Goal: Information Seeking & Learning: Learn about a topic

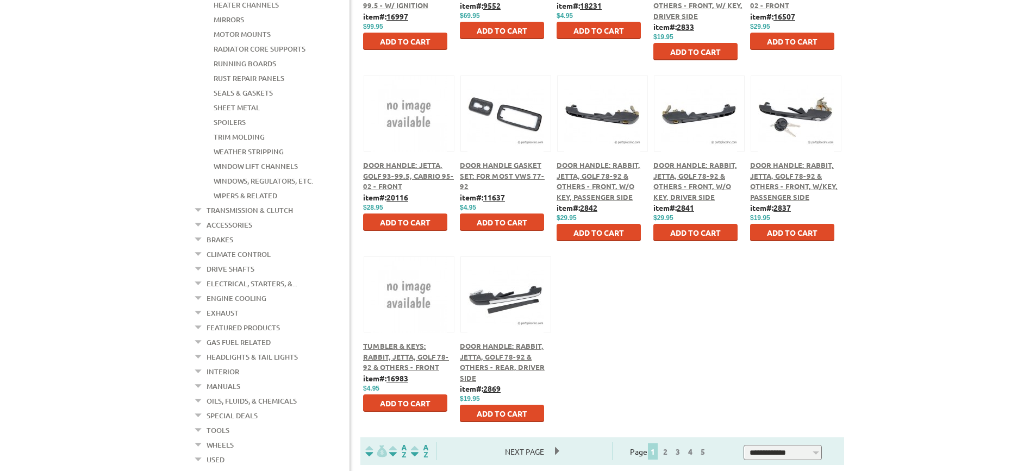
scroll to position [435, 0]
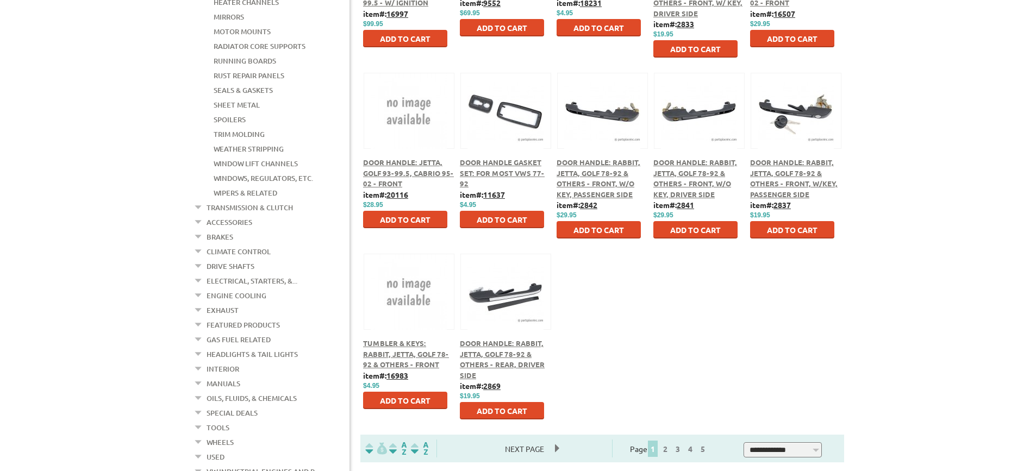
click at [221, 274] on link "Electrical, Starters, &..." at bounding box center [252, 281] width 91 height 14
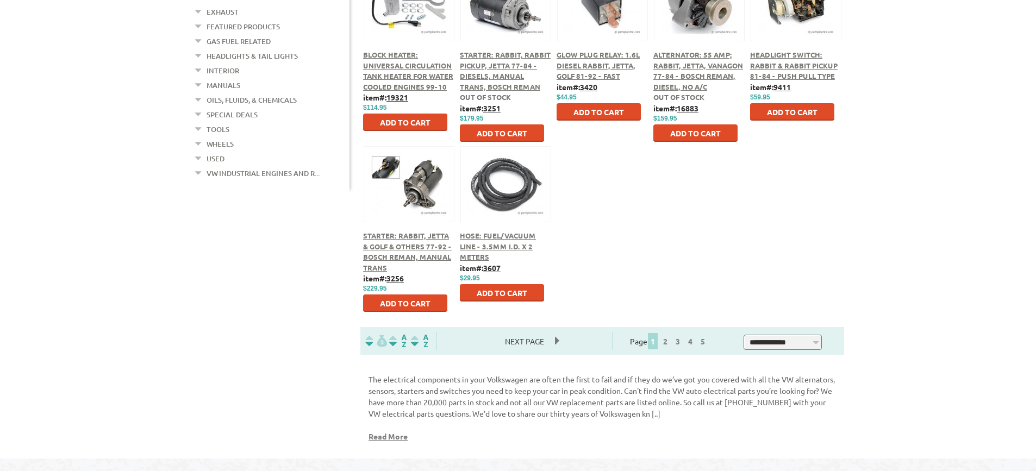
scroll to position [544, 0]
click at [683, 342] on link "3" at bounding box center [678, 341] width 10 height 10
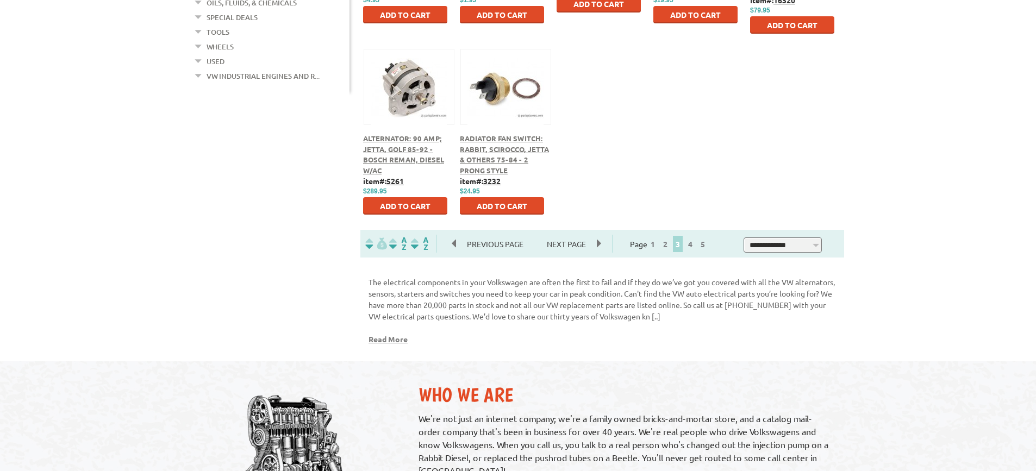
scroll to position [652, 0]
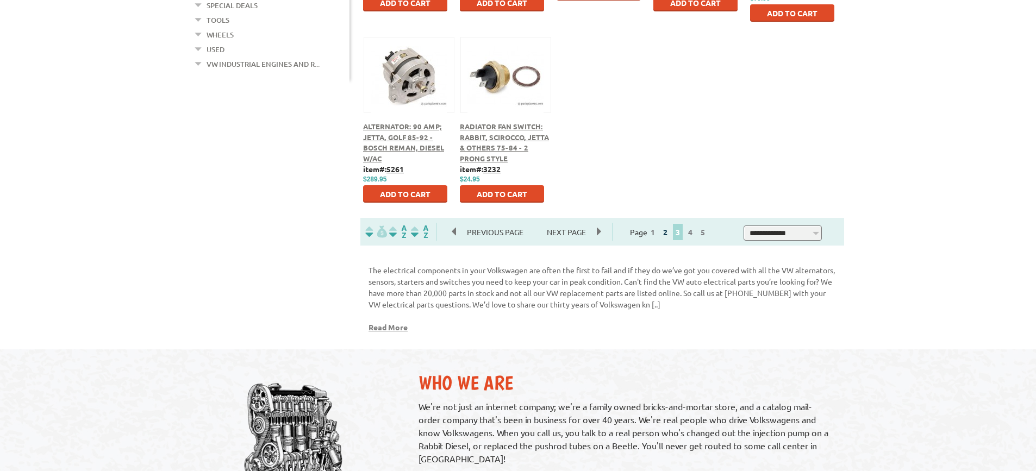
click at [670, 237] on link "2" at bounding box center [665, 232] width 10 height 10
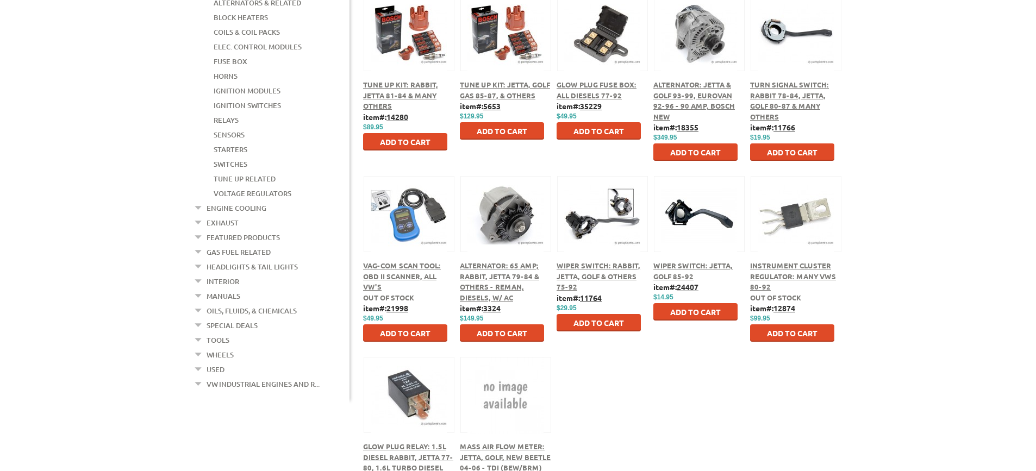
scroll to position [489, 0]
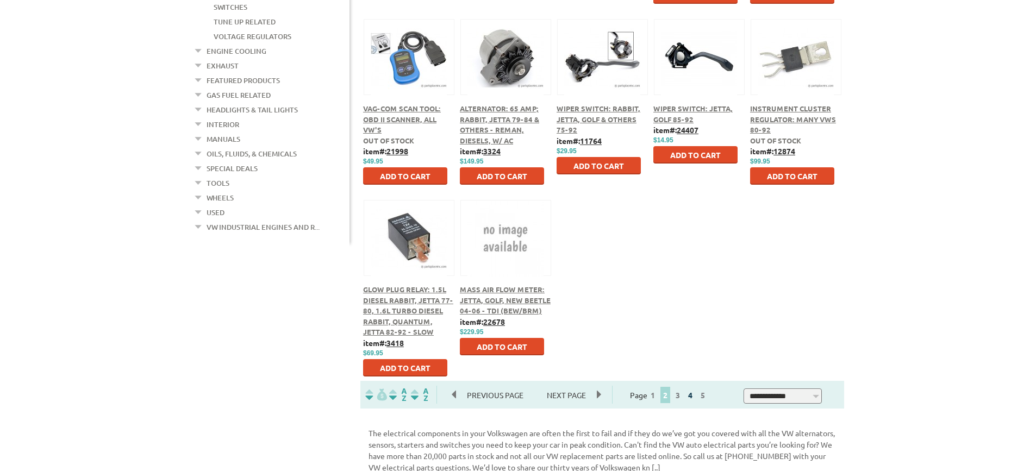
click at [695, 394] on link "4" at bounding box center [690, 395] width 10 height 10
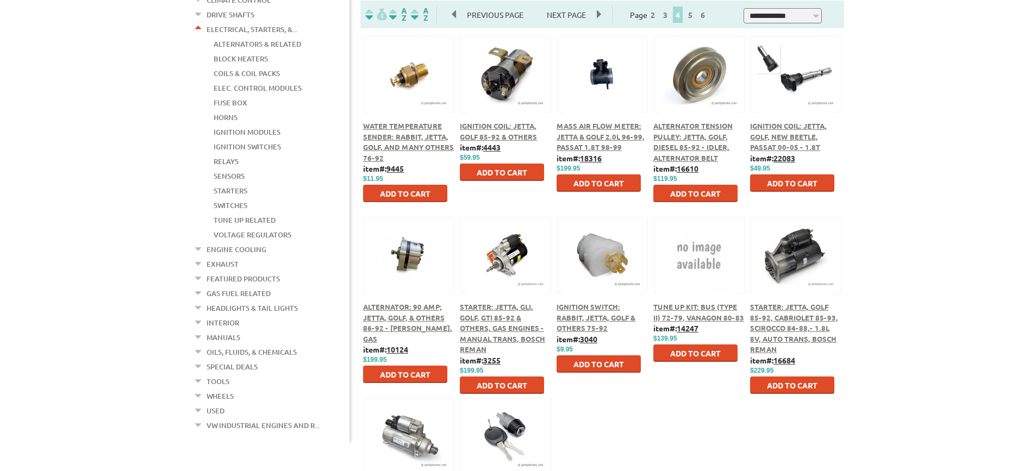
scroll to position [489, 0]
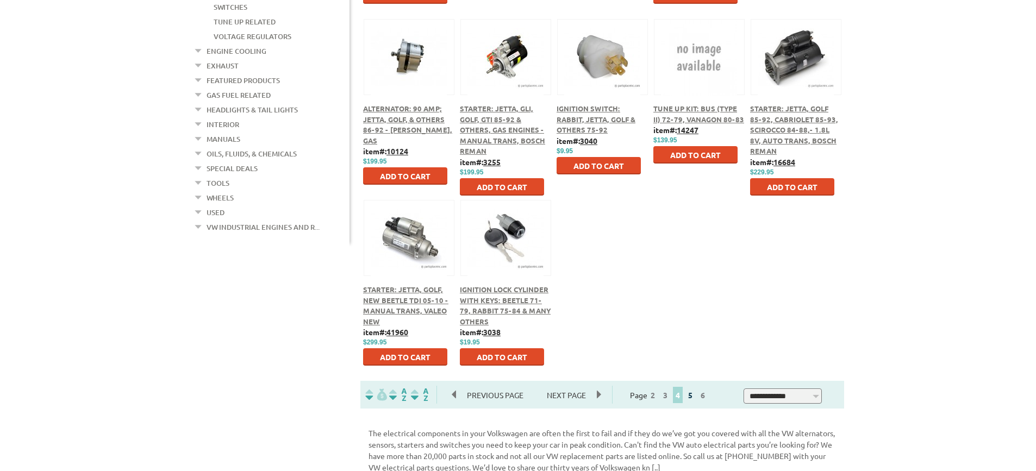
click at [695, 396] on link "5" at bounding box center [690, 395] width 10 height 10
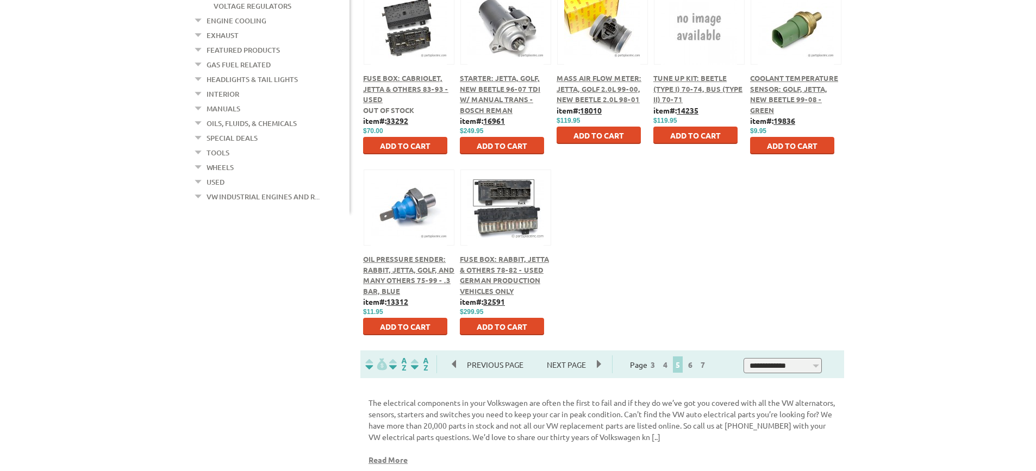
scroll to position [544, 0]
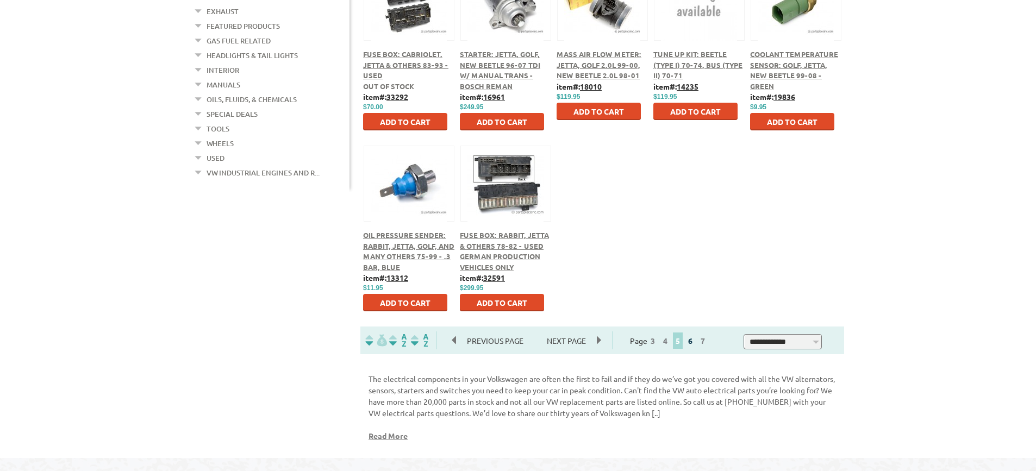
click at [695, 339] on link "6" at bounding box center [690, 341] width 10 height 10
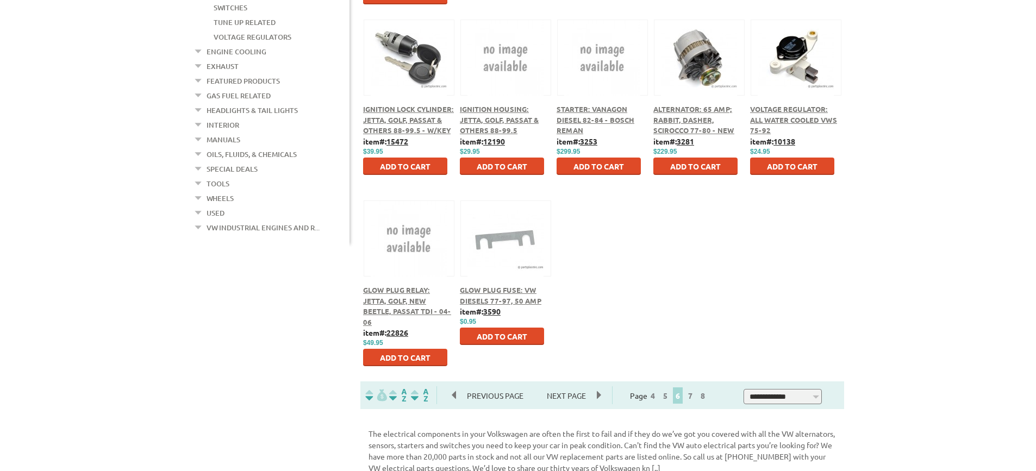
scroll to position [489, 0]
click at [695, 397] on link "7" at bounding box center [690, 395] width 10 height 10
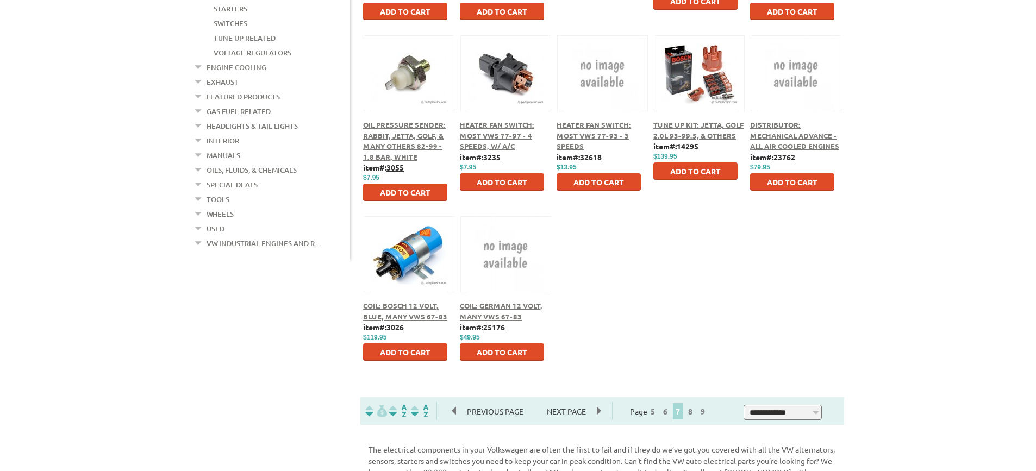
scroll to position [598, 0]
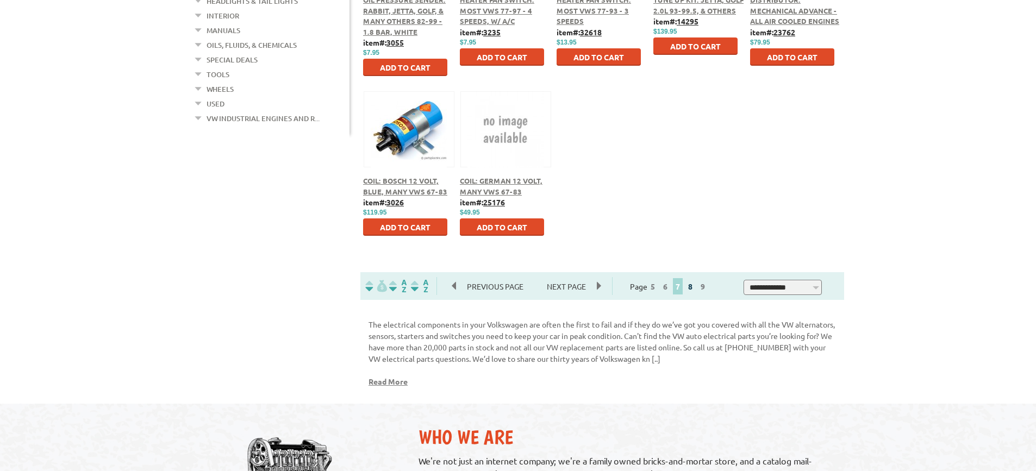
click at [695, 289] on link "8" at bounding box center [690, 287] width 10 height 10
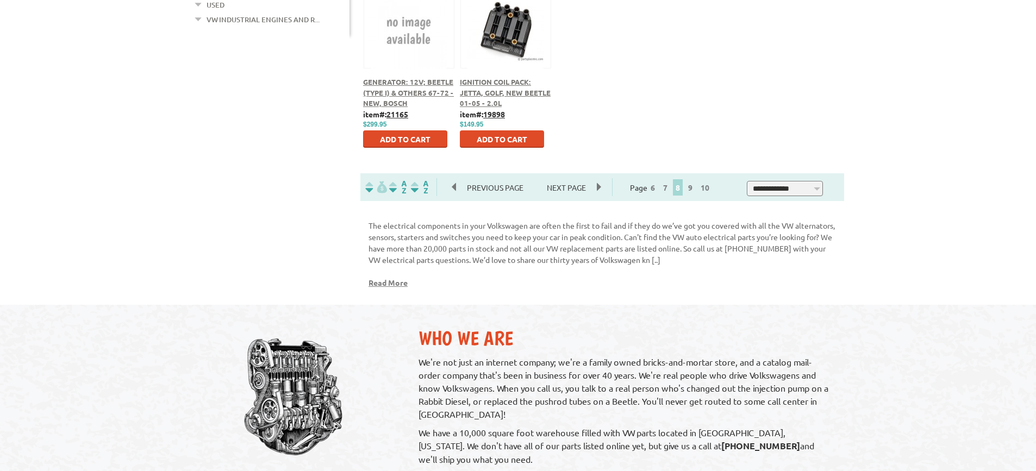
scroll to position [707, 0]
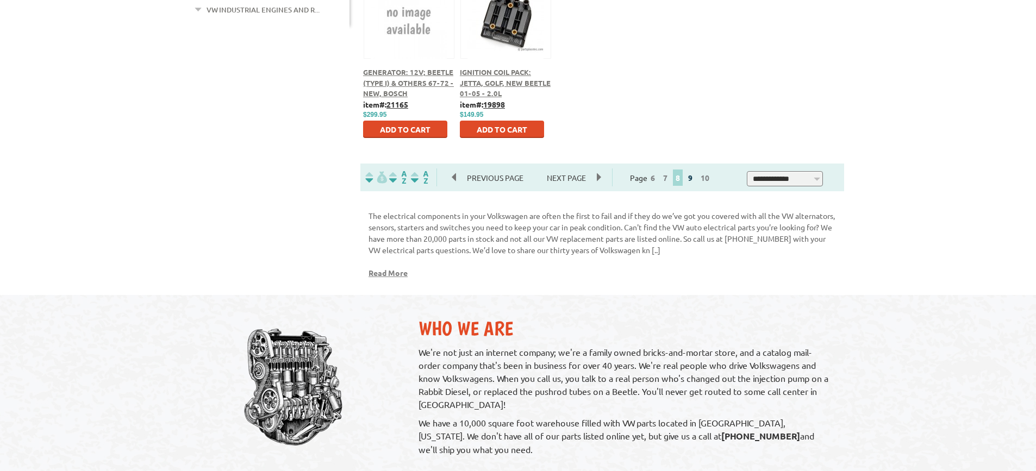
click at [695, 177] on link "9" at bounding box center [690, 178] width 10 height 10
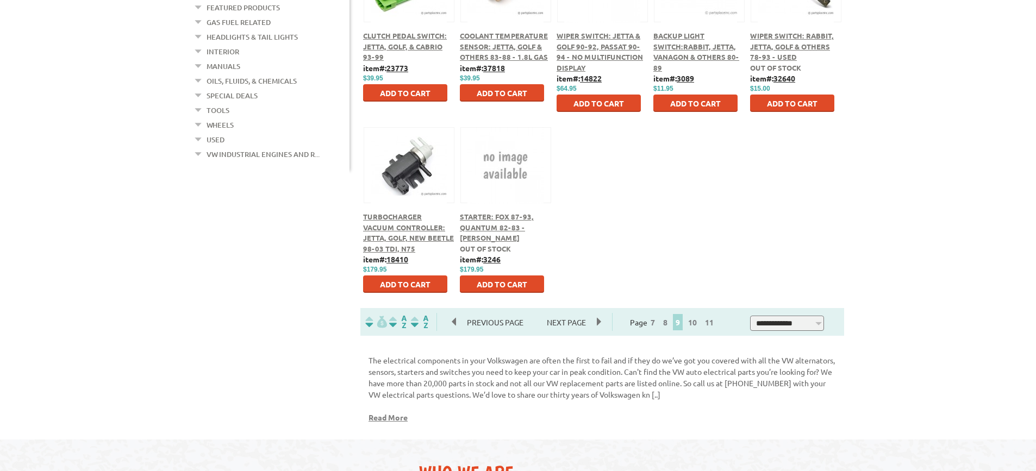
scroll to position [598, 0]
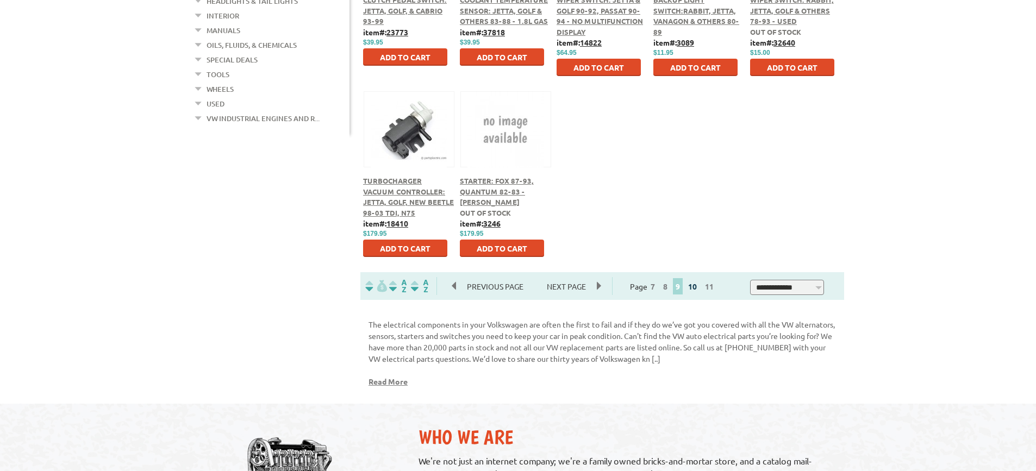
click at [699, 286] on link "10" at bounding box center [692, 287] width 14 height 10
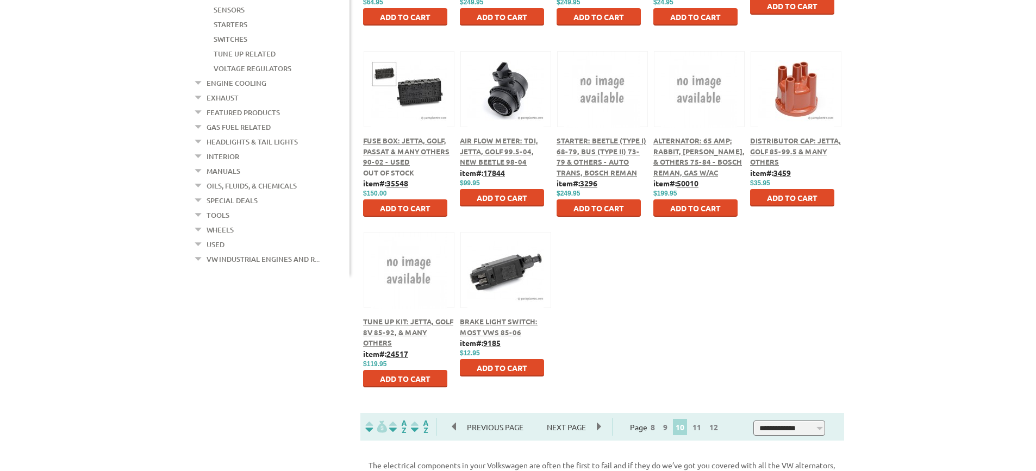
scroll to position [598, 0]
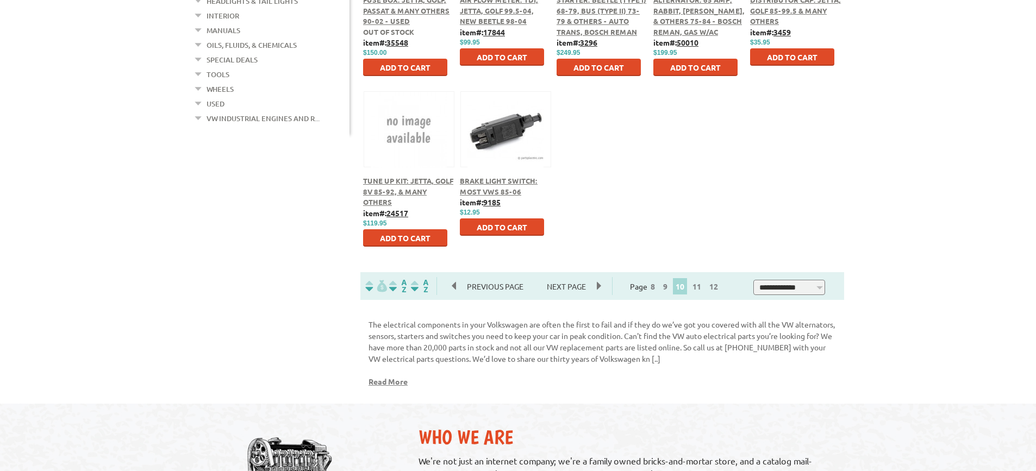
click at [704, 293] on span "11" at bounding box center [696, 286] width 15 height 16
click at [704, 288] on link "11" at bounding box center [697, 287] width 14 height 10
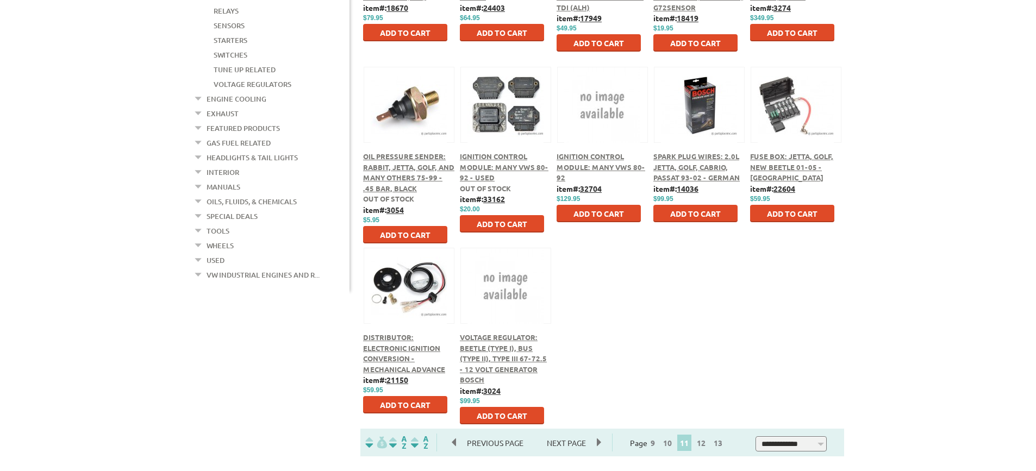
scroll to position [544, 0]
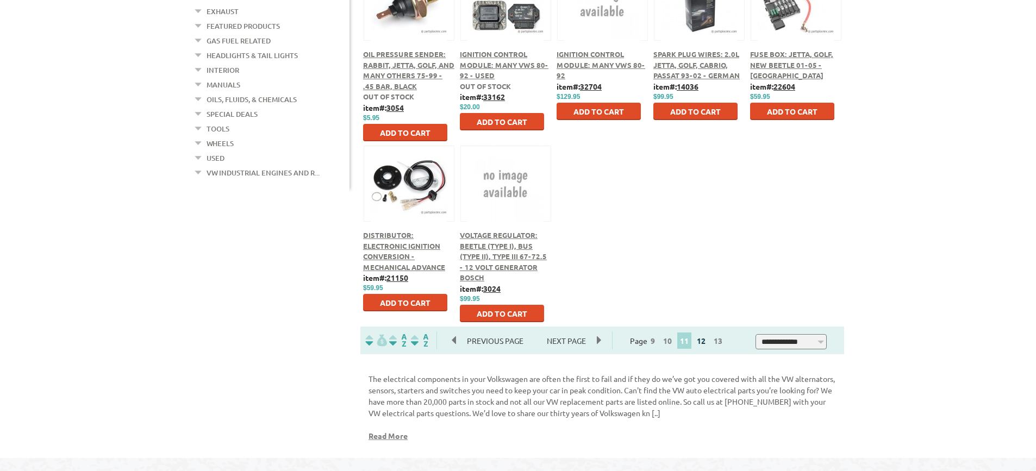
click at [703, 341] on link "12" at bounding box center [701, 341] width 14 height 10
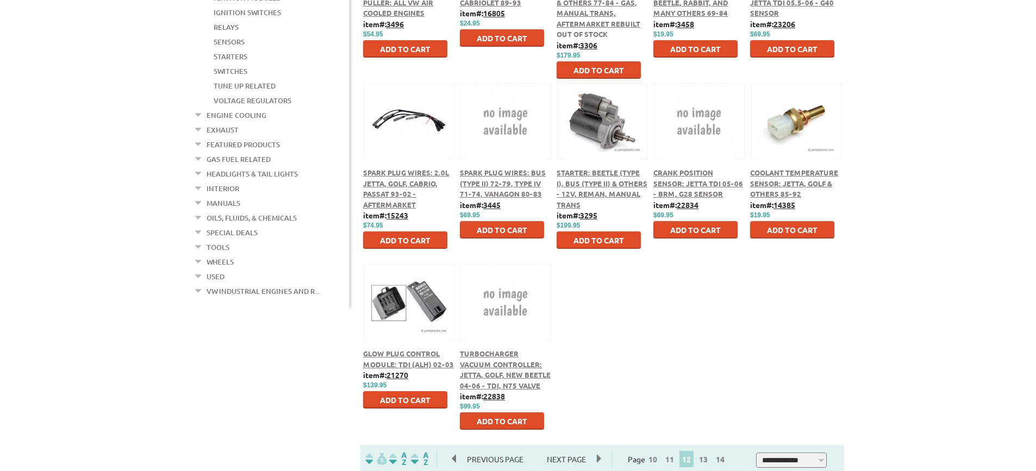
scroll to position [544, 0]
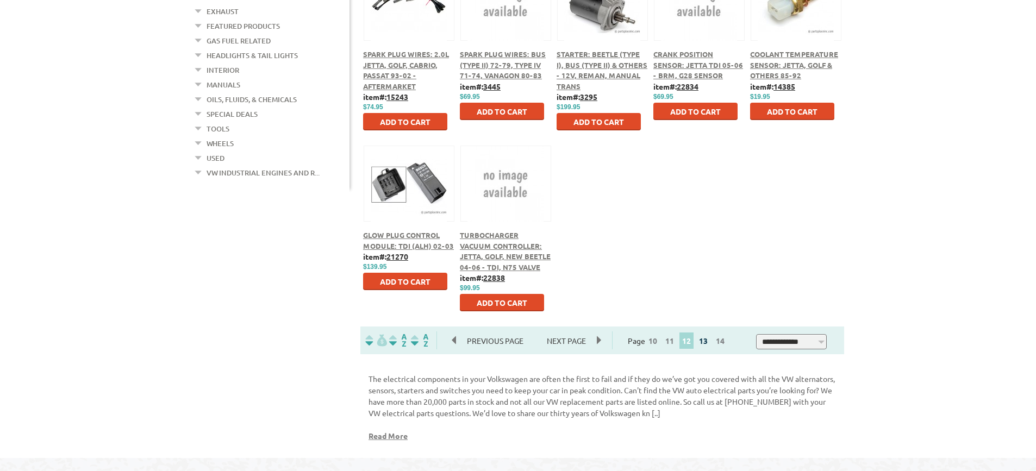
click at [709, 342] on link "13" at bounding box center [703, 341] width 14 height 10
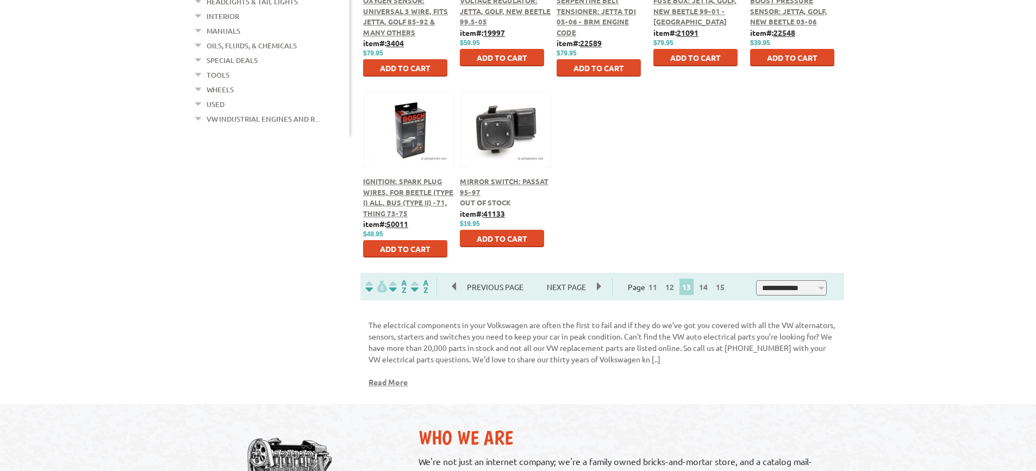
scroll to position [598, 0]
click at [708, 285] on link "14" at bounding box center [703, 287] width 14 height 10
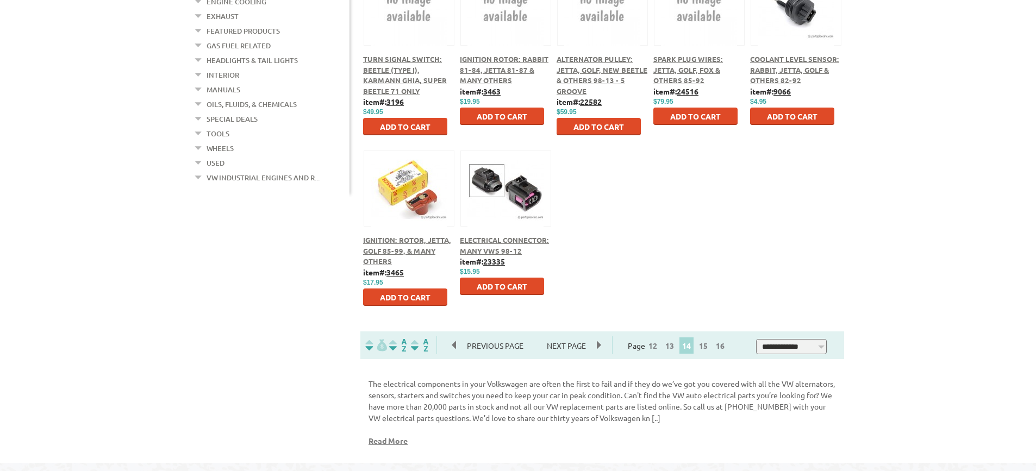
scroll to position [544, 0]
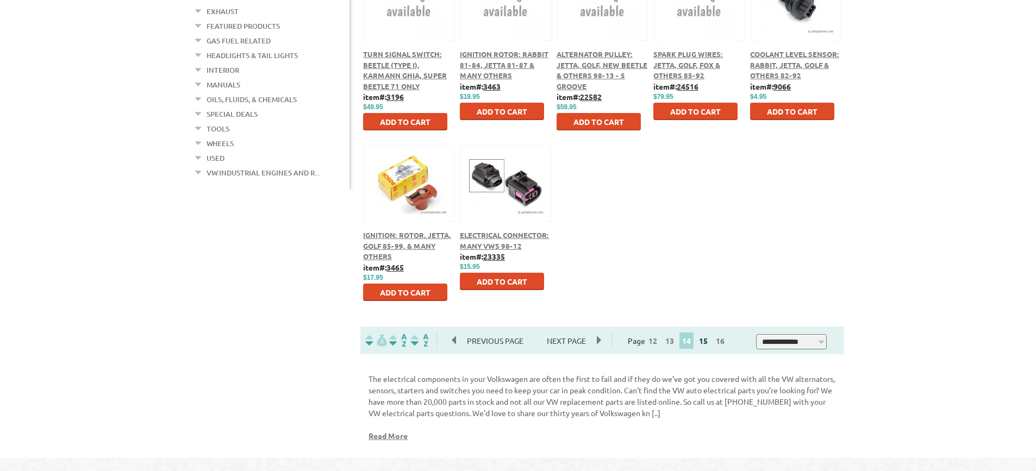
click at [708, 339] on link "15" at bounding box center [703, 341] width 14 height 10
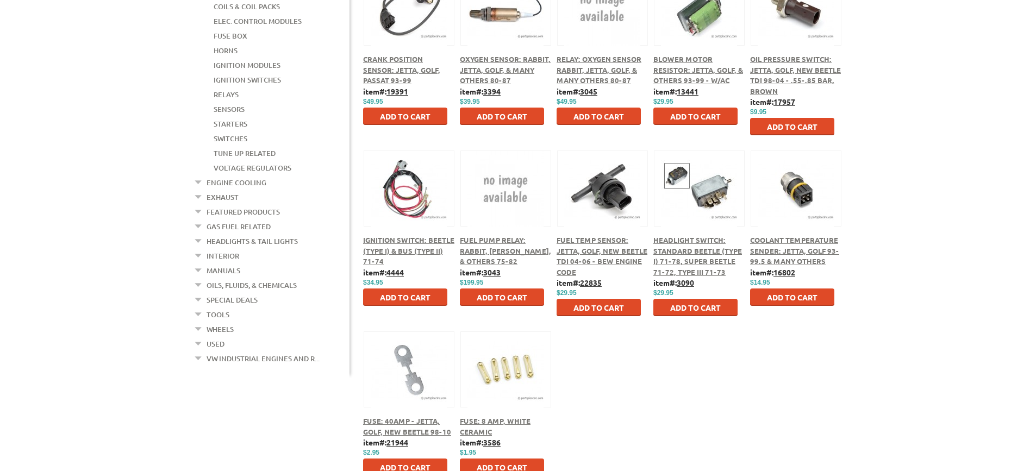
scroll to position [544, 0]
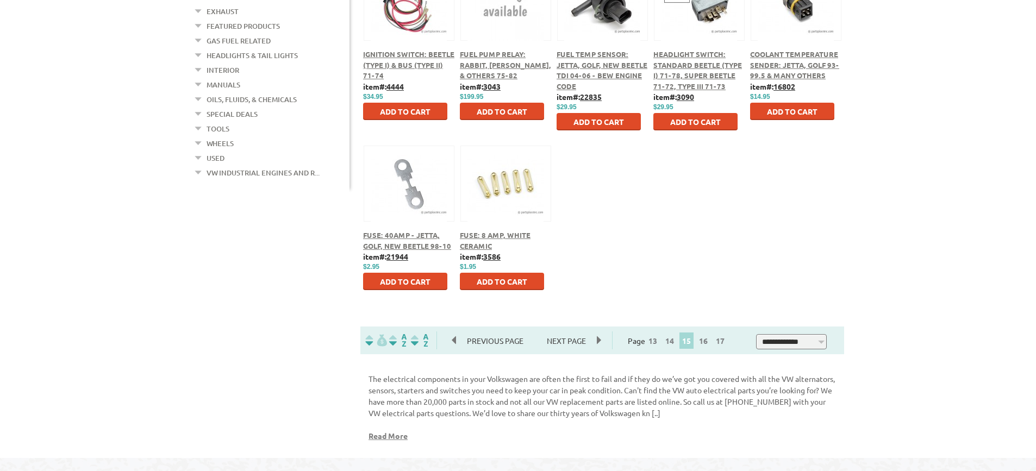
click at [708, 336] on span "16" at bounding box center [703, 341] width 15 height 16
click at [710, 342] on link "16" at bounding box center [703, 341] width 14 height 10
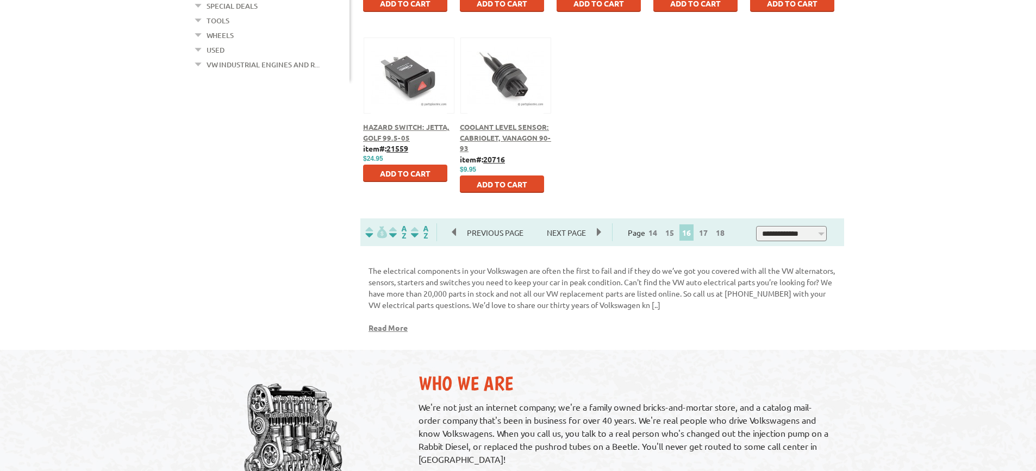
scroll to position [652, 0]
click at [709, 235] on link "17" at bounding box center [703, 232] width 14 height 10
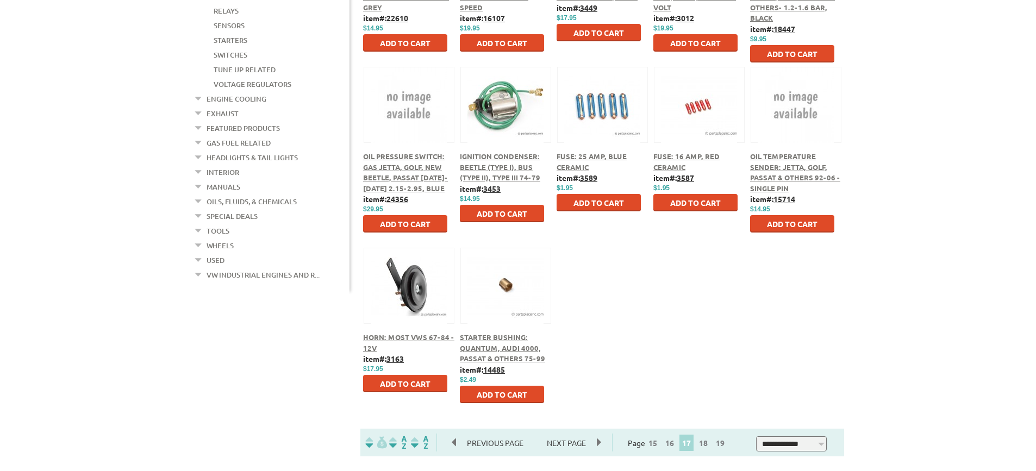
scroll to position [598, 0]
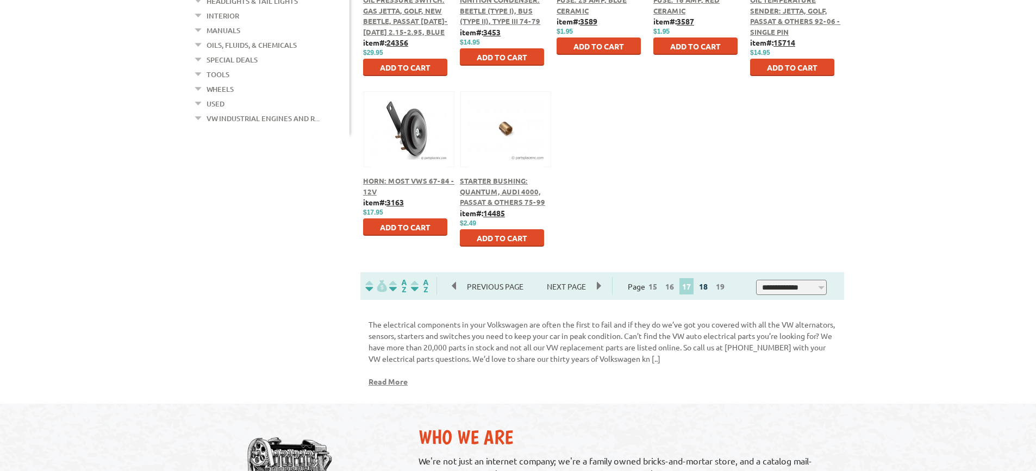
click at [706, 287] on link "18" at bounding box center [703, 287] width 14 height 10
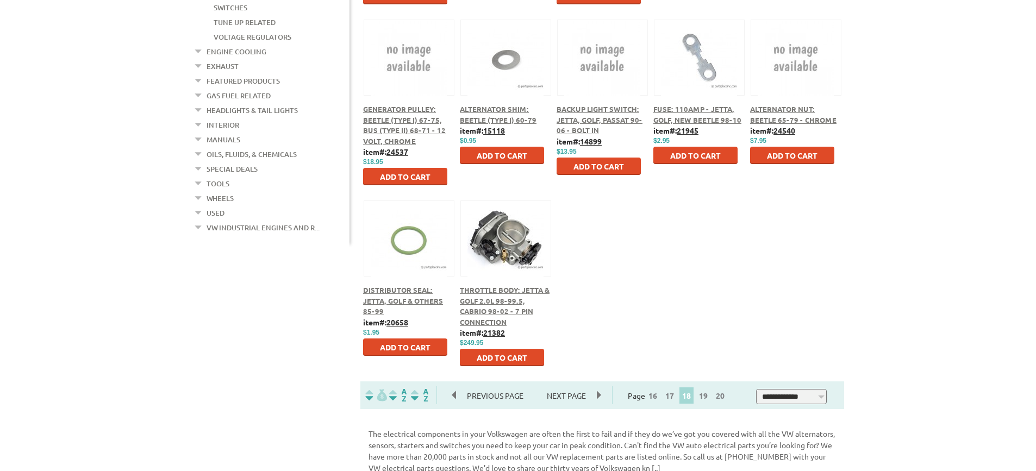
scroll to position [652, 0]
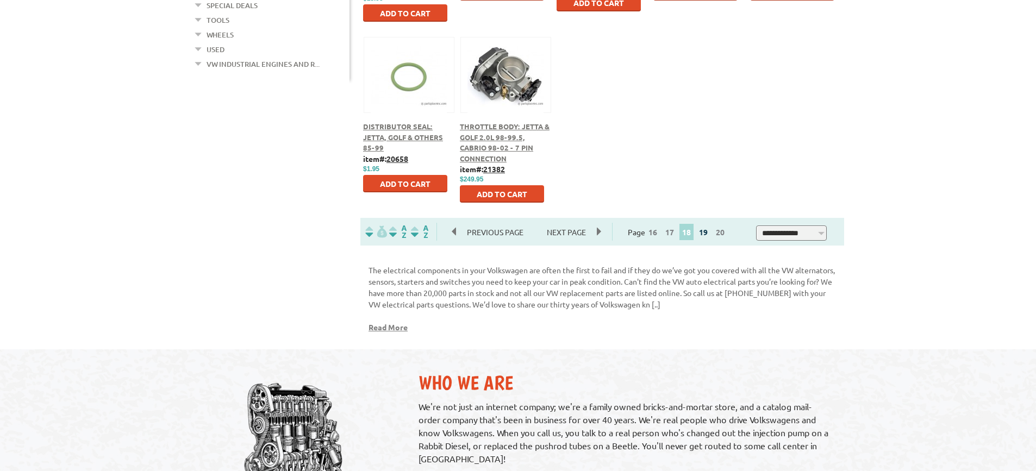
drag, startPoint x: 706, startPoint y: 234, endPoint x: 714, endPoint y: 232, distance: 8.4
click at [706, 233] on link "19" at bounding box center [703, 232] width 14 height 10
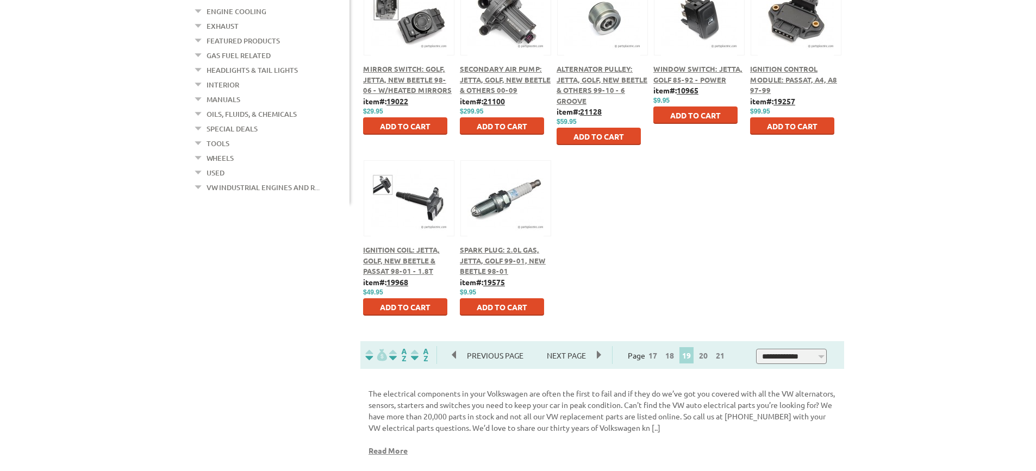
scroll to position [707, 0]
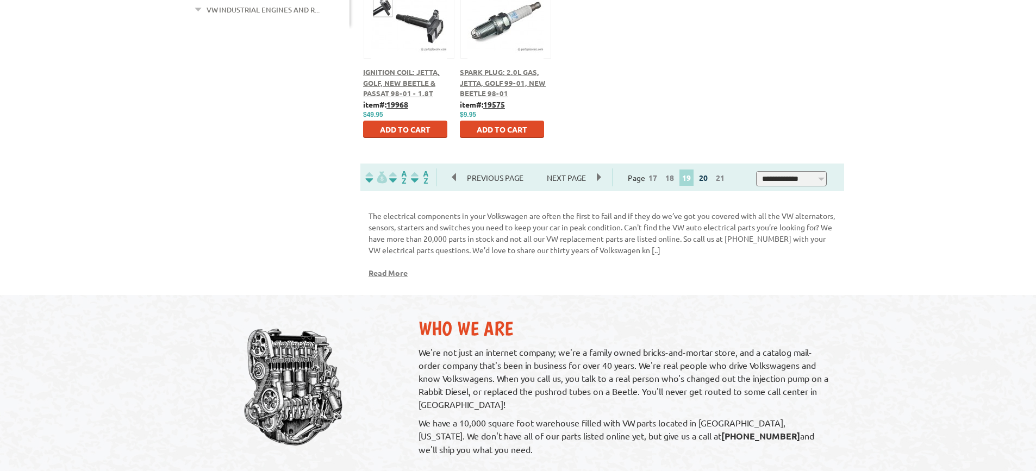
click at [710, 178] on link "20" at bounding box center [703, 178] width 14 height 10
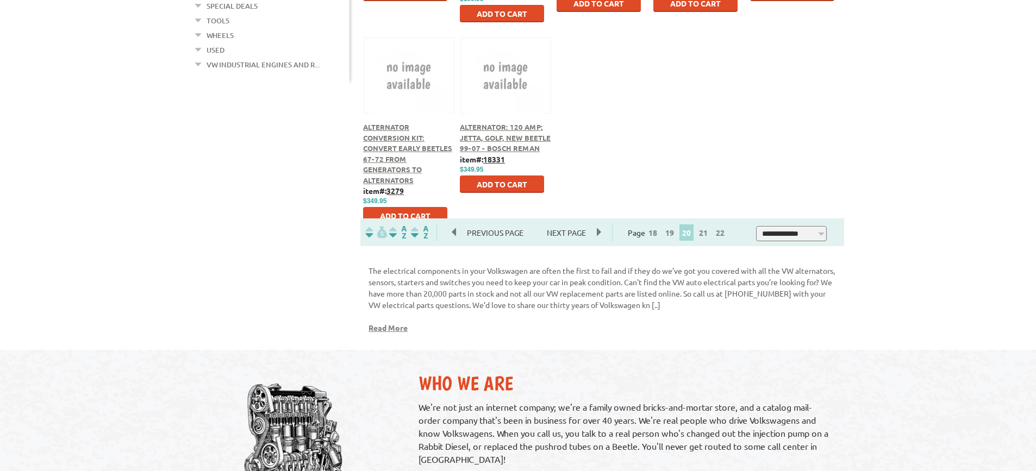
scroll to position [652, 0]
drag, startPoint x: 707, startPoint y: 232, endPoint x: 726, endPoint y: 208, distance: 30.1
click at [708, 230] on link "21" at bounding box center [703, 232] width 14 height 10
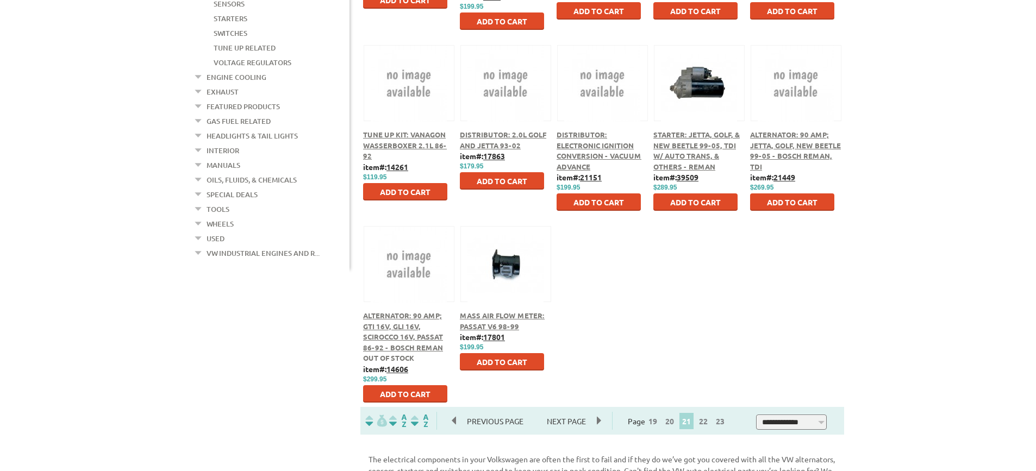
scroll to position [544, 0]
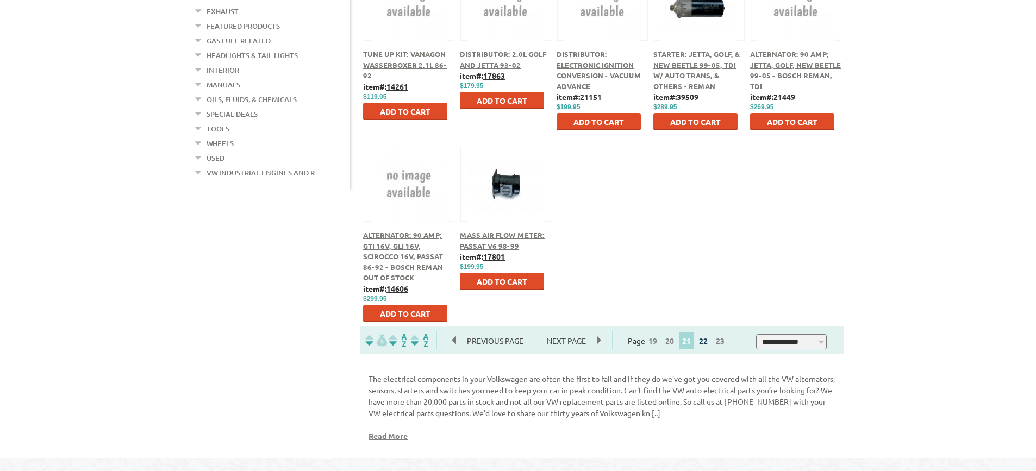
click at [710, 341] on link "22" at bounding box center [703, 341] width 14 height 10
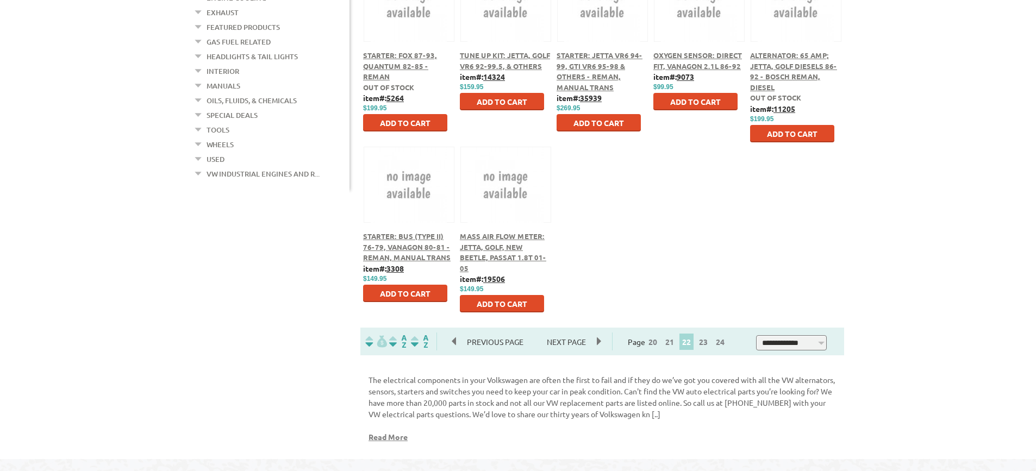
scroll to position [544, 0]
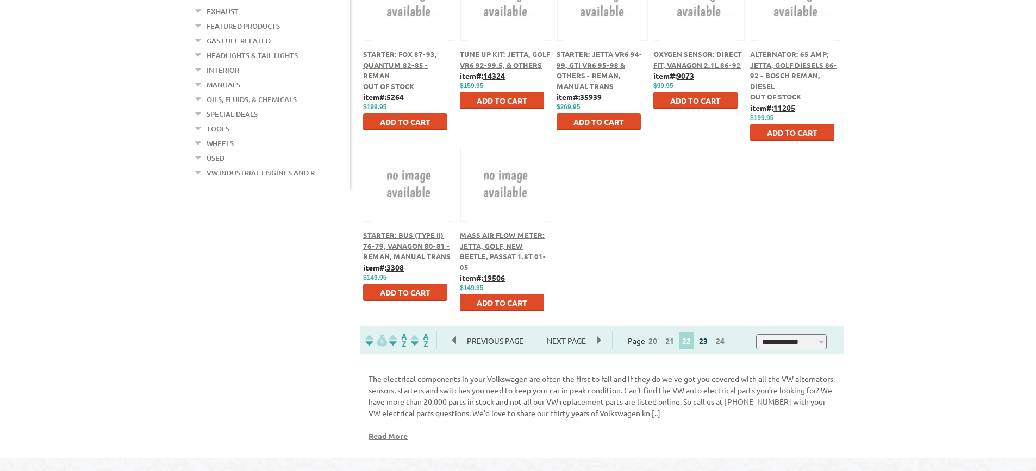
click at [710, 345] on link "23" at bounding box center [703, 341] width 14 height 10
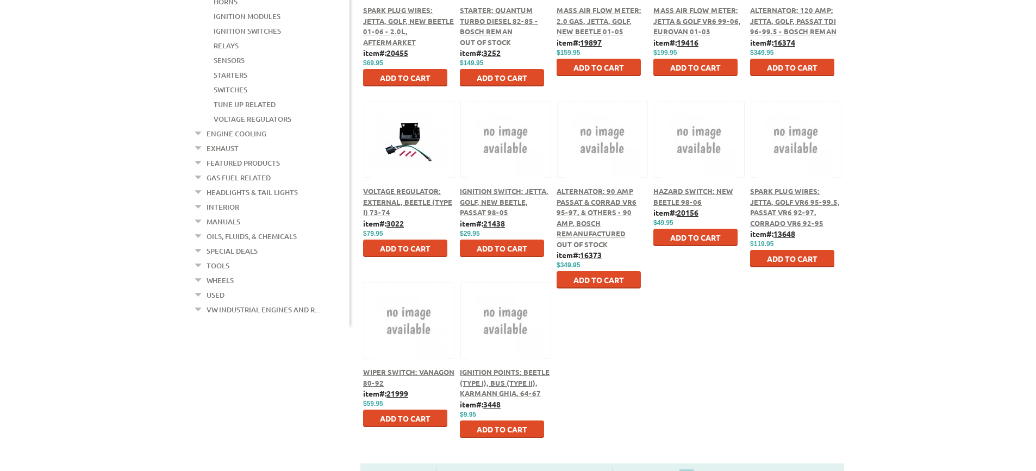
scroll to position [544, 0]
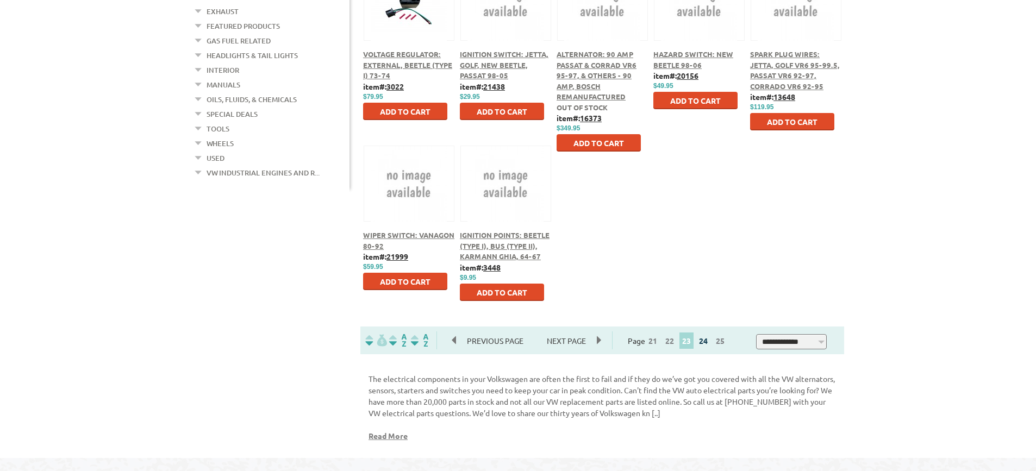
click at [710, 343] on link "24" at bounding box center [703, 341] width 14 height 10
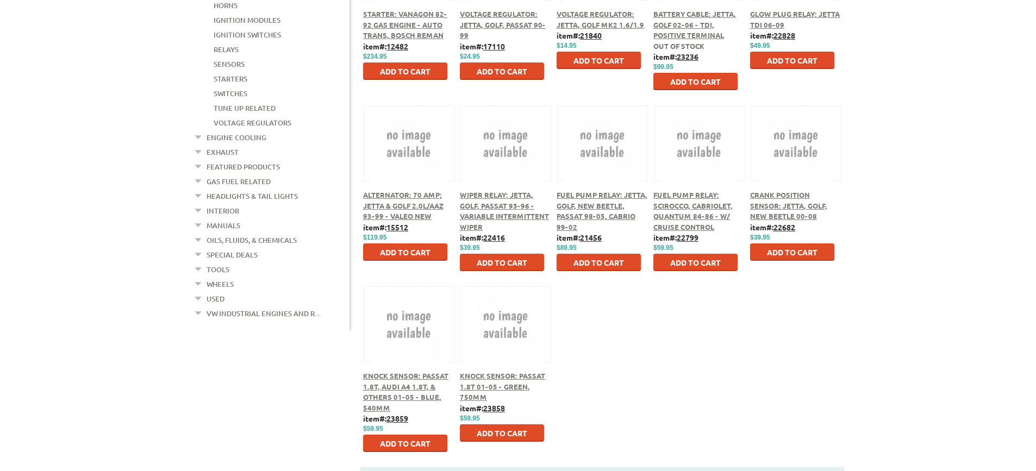
scroll to position [489, 0]
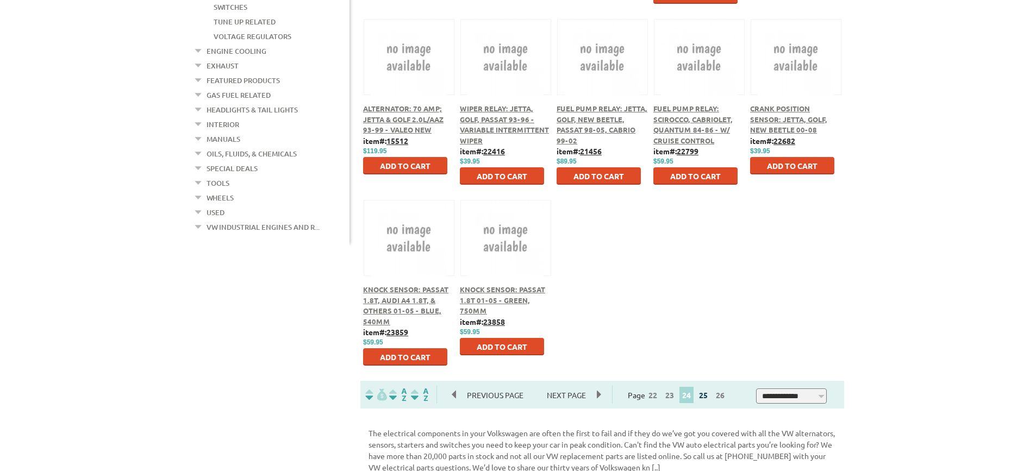
click at [710, 397] on link "25" at bounding box center [703, 395] width 14 height 10
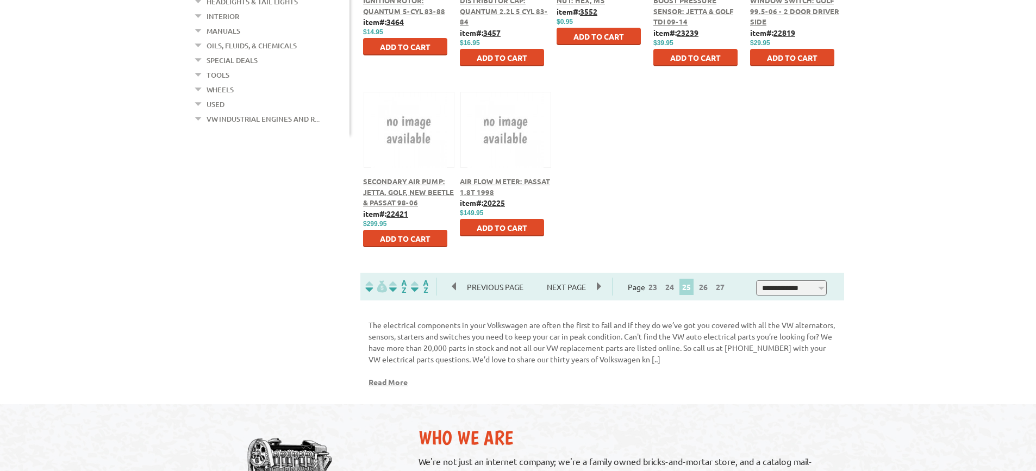
scroll to position [598, 0]
click at [708, 285] on link "26" at bounding box center [703, 287] width 14 height 10
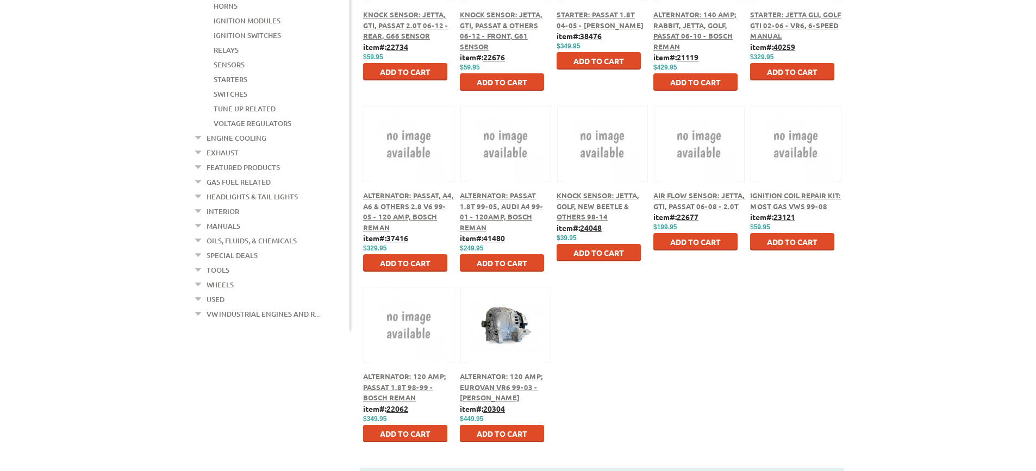
scroll to position [435, 0]
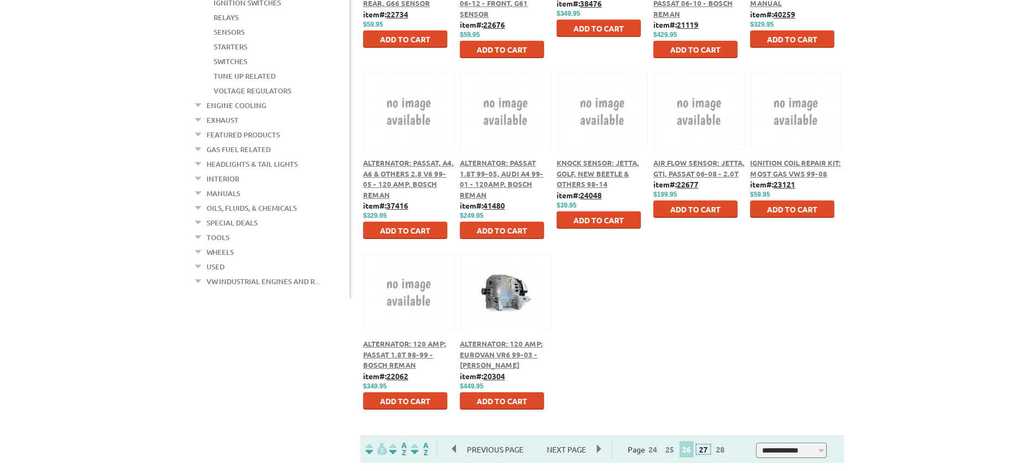
drag, startPoint x: 704, startPoint y: 450, endPoint x: 725, endPoint y: 441, distance: 22.9
click at [705, 449] on link "27" at bounding box center [703, 450] width 14 height 10
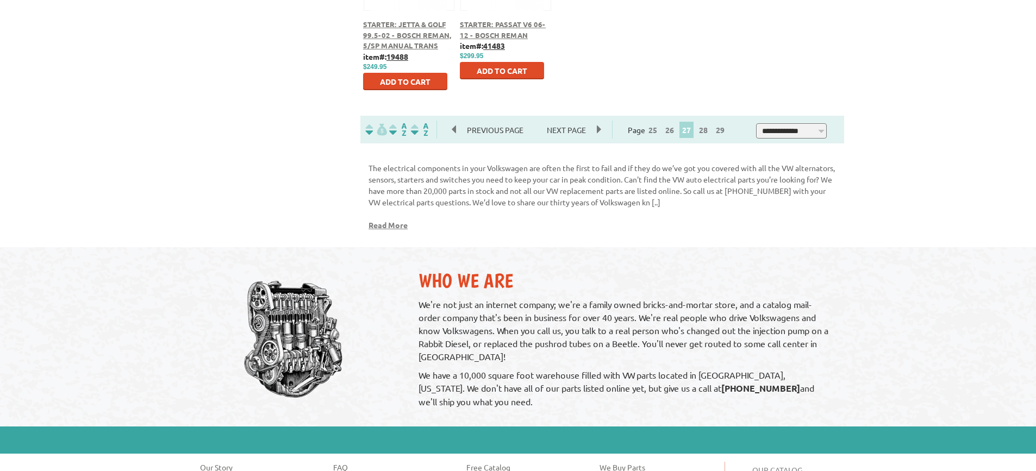
scroll to position [761, 0]
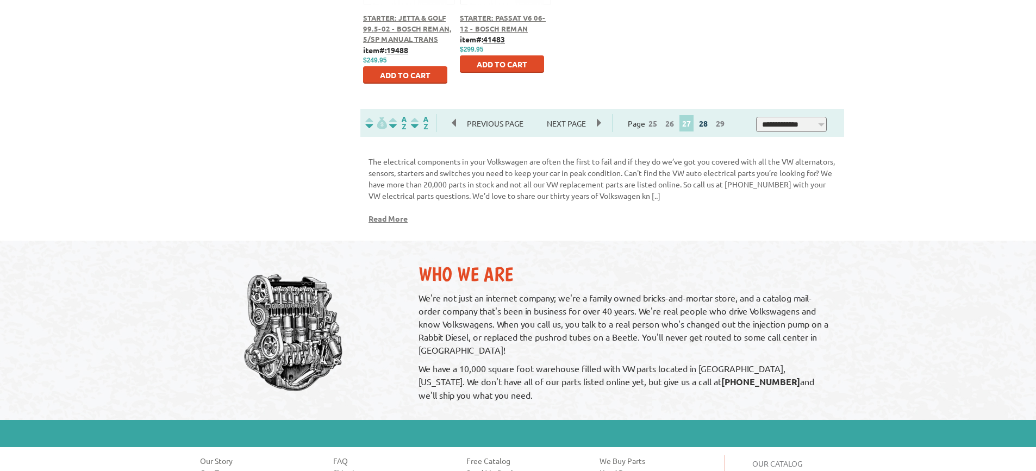
click at [710, 125] on link "28" at bounding box center [703, 123] width 14 height 10
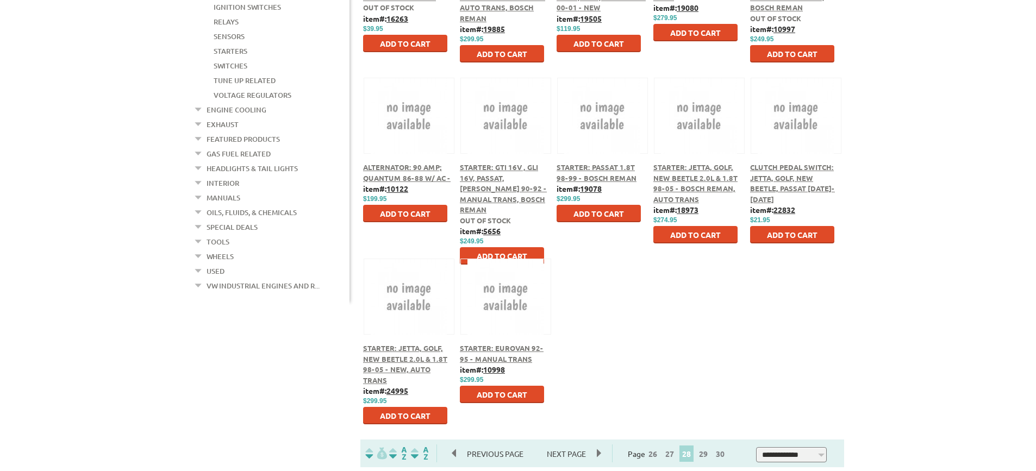
scroll to position [435, 0]
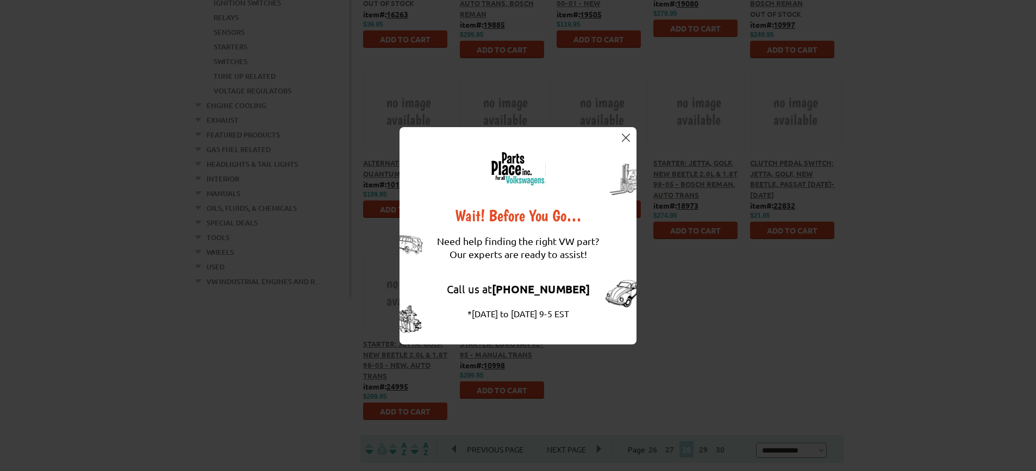
click at [626, 138] on img at bounding box center [626, 138] width 8 height 8
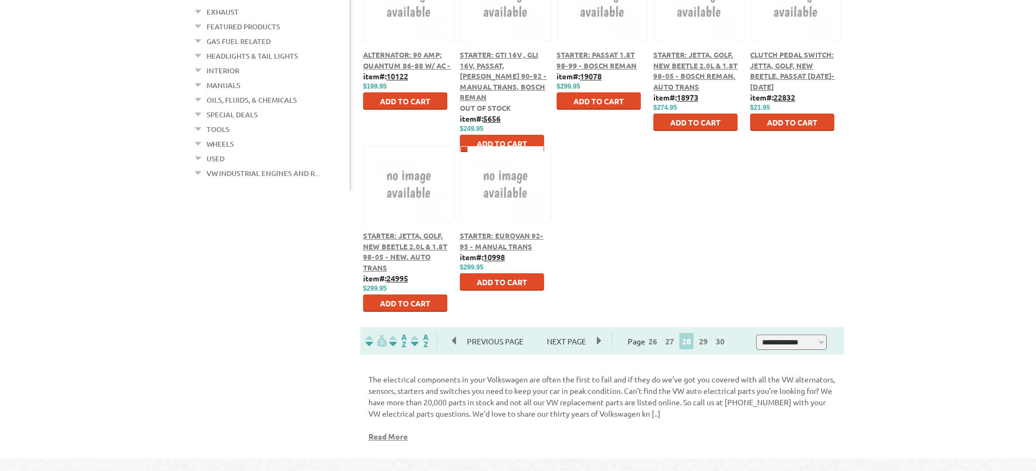
scroll to position [706, 0]
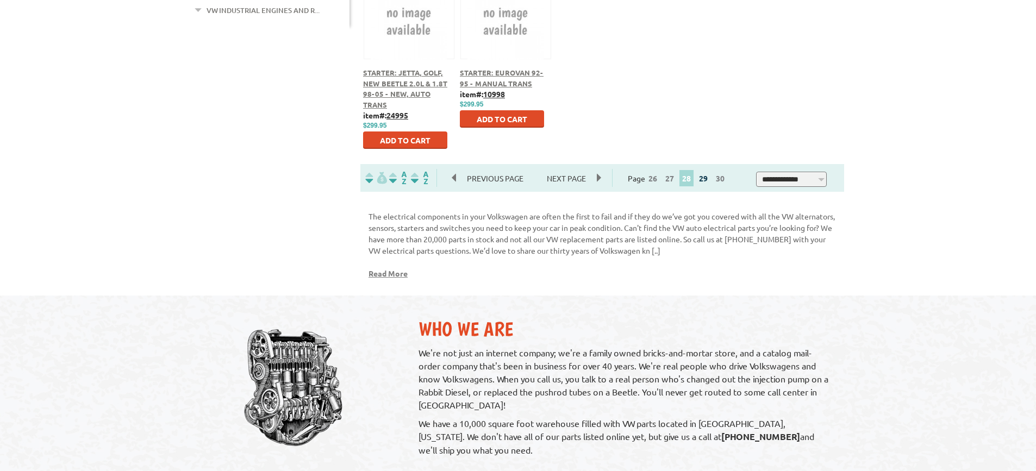
click at [708, 179] on link "29" at bounding box center [703, 178] width 14 height 10
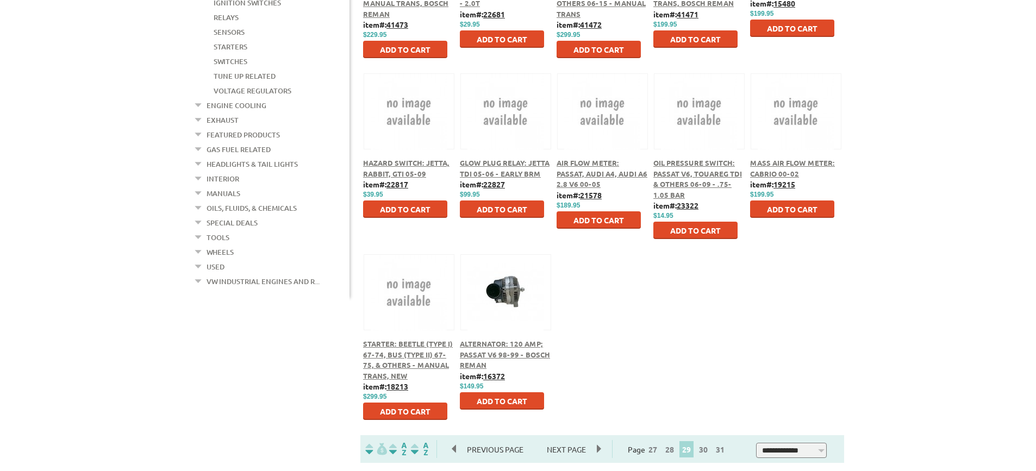
scroll to position [598, 0]
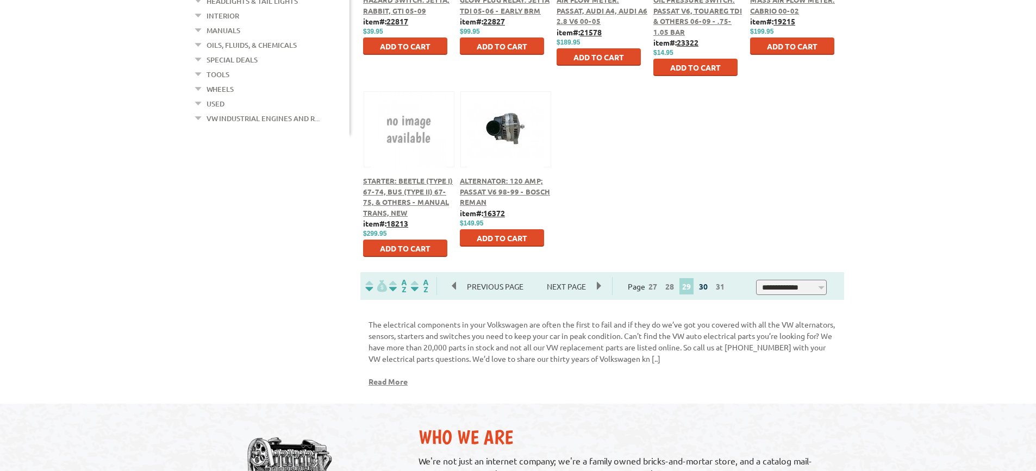
click at [708, 284] on link "30" at bounding box center [703, 287] width 14 height 10
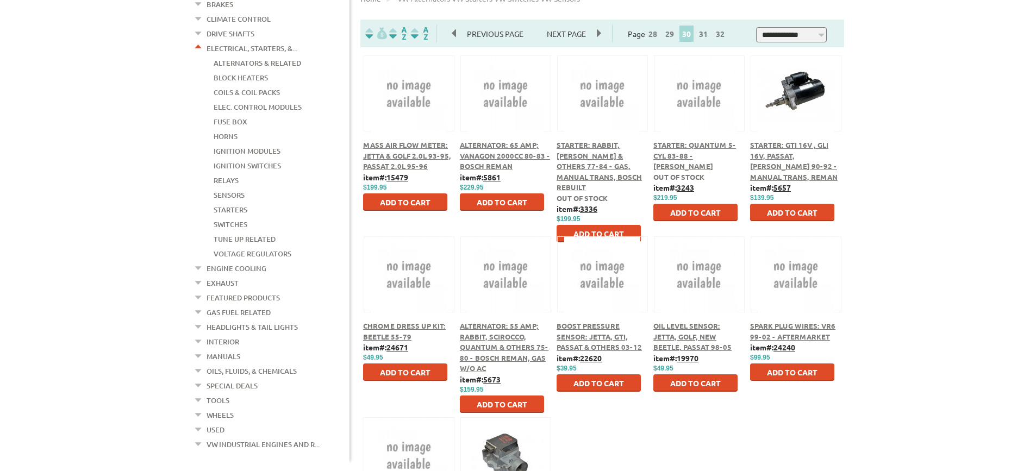
scroll to position [544, 0]
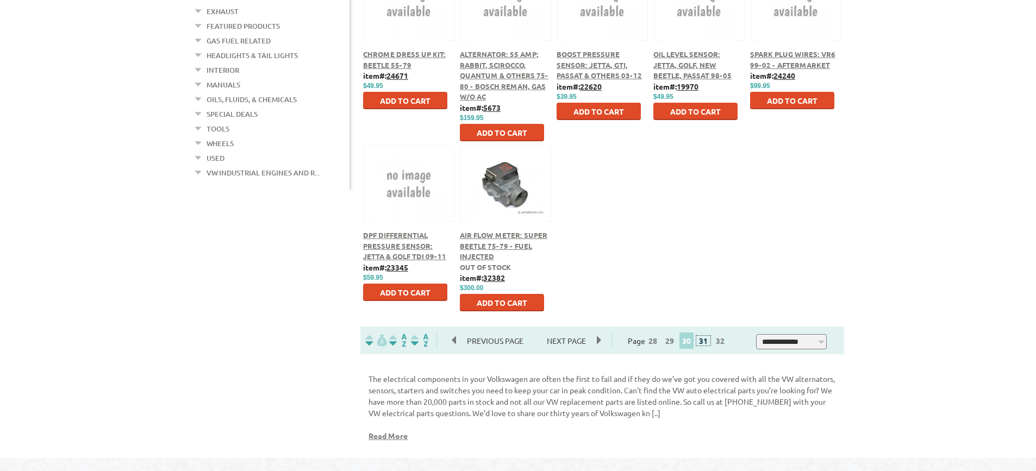
drag, startPoint x: 712, startPoint y: 344, endPoint x: 735, endPoint y: 331, distance: 26.8
click at [710, 344] on link "31" at bounding box center [703, 341] width 14 height 10
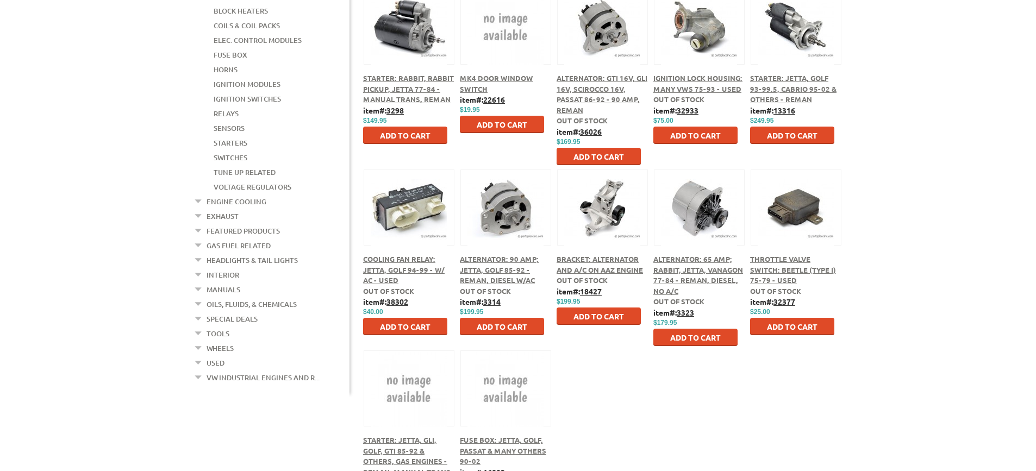
scroll to position [544, 0]
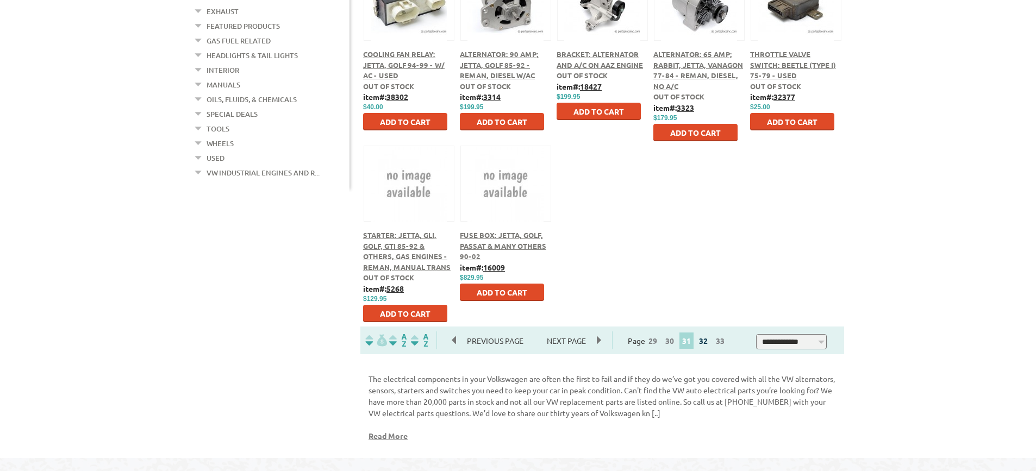
click at [704, 342] on link "32" at bounding box center [703, 341] width 14 height 10
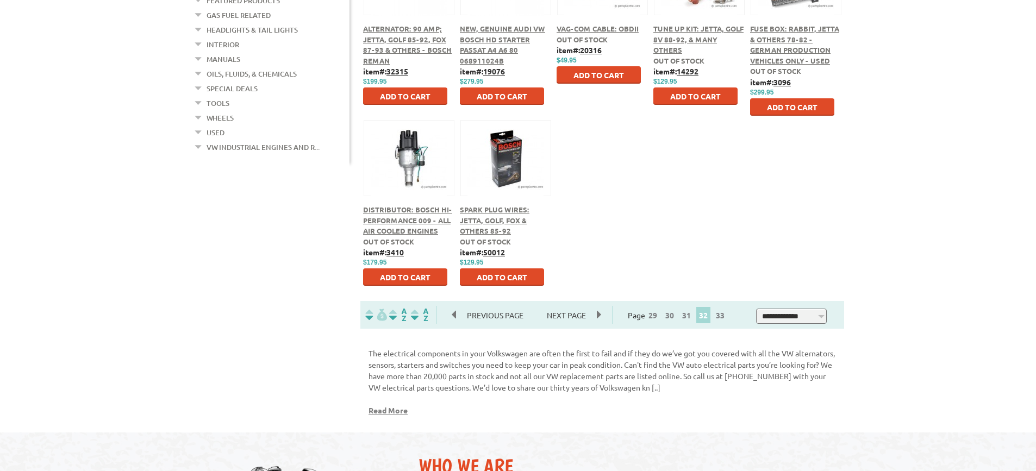
scroll to position [707, 0]
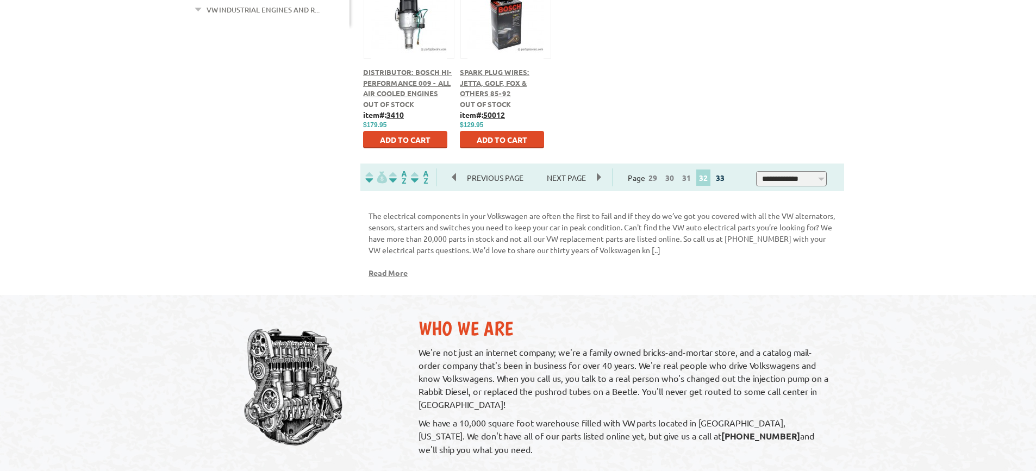
click at [726, 181] on link "33" at bounding box center [720, 178] width 14 height 10
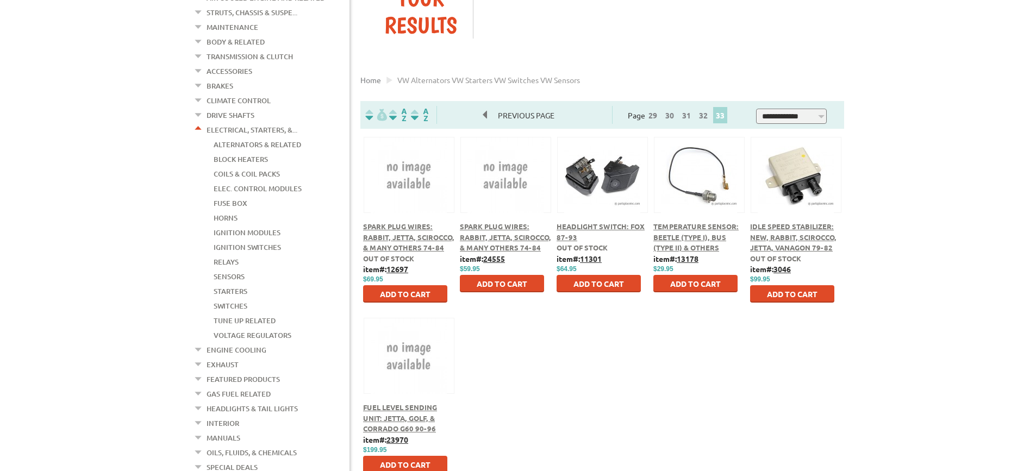
scroll to position [163, 0]
